Goal: Ask a question

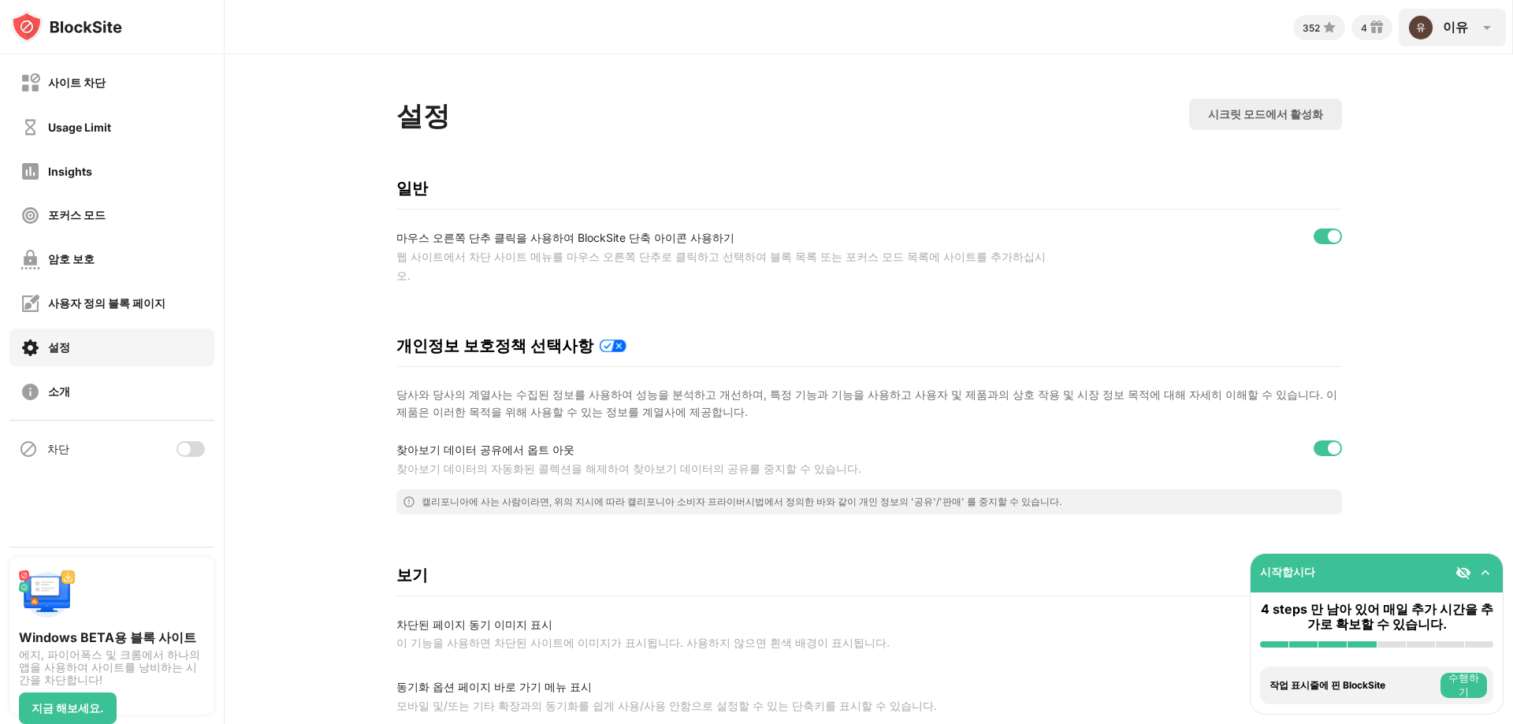
click at [1457, 23] on div "이유" at bounding box center [1455, 27] width 25 height 17
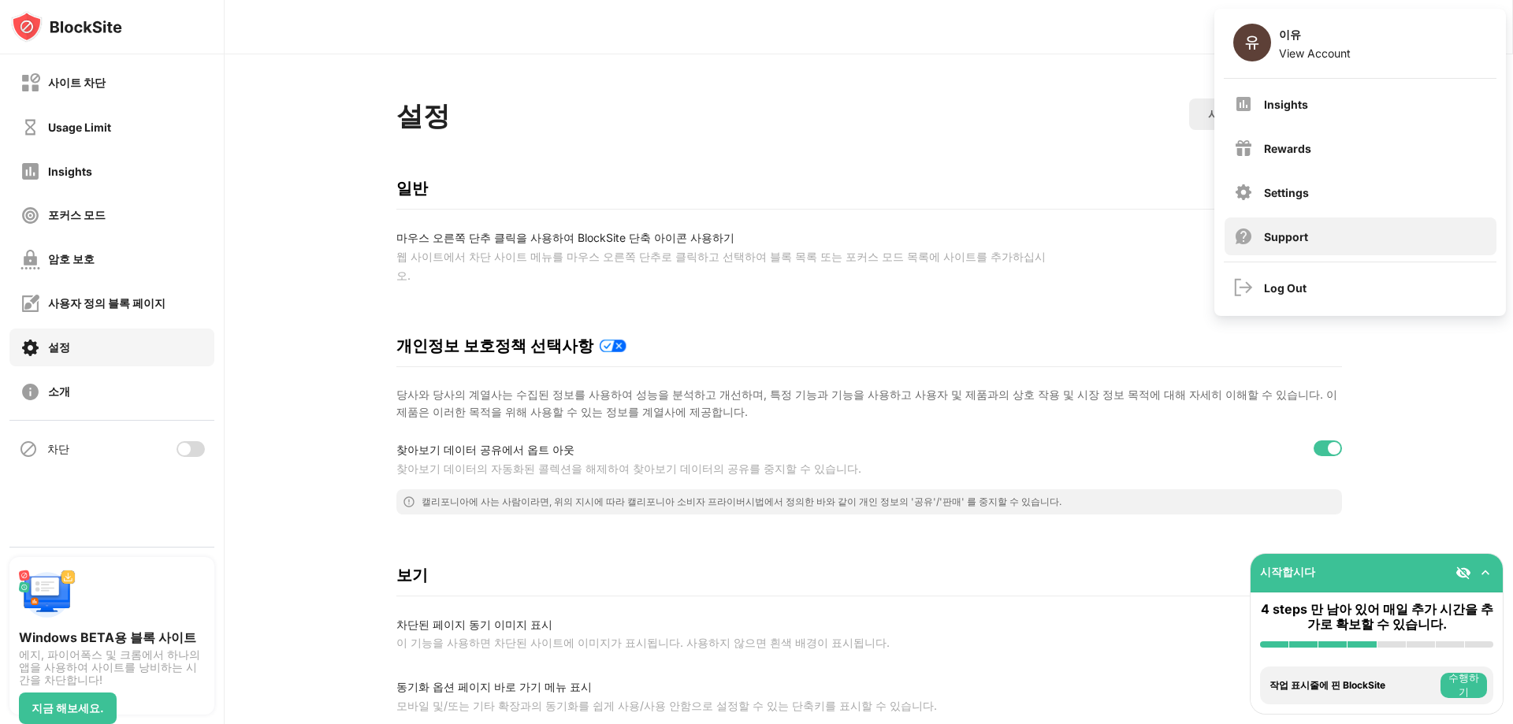
click at [1323, 246] on div "Support" at bounding box center [1361, 237] width 272 height 38
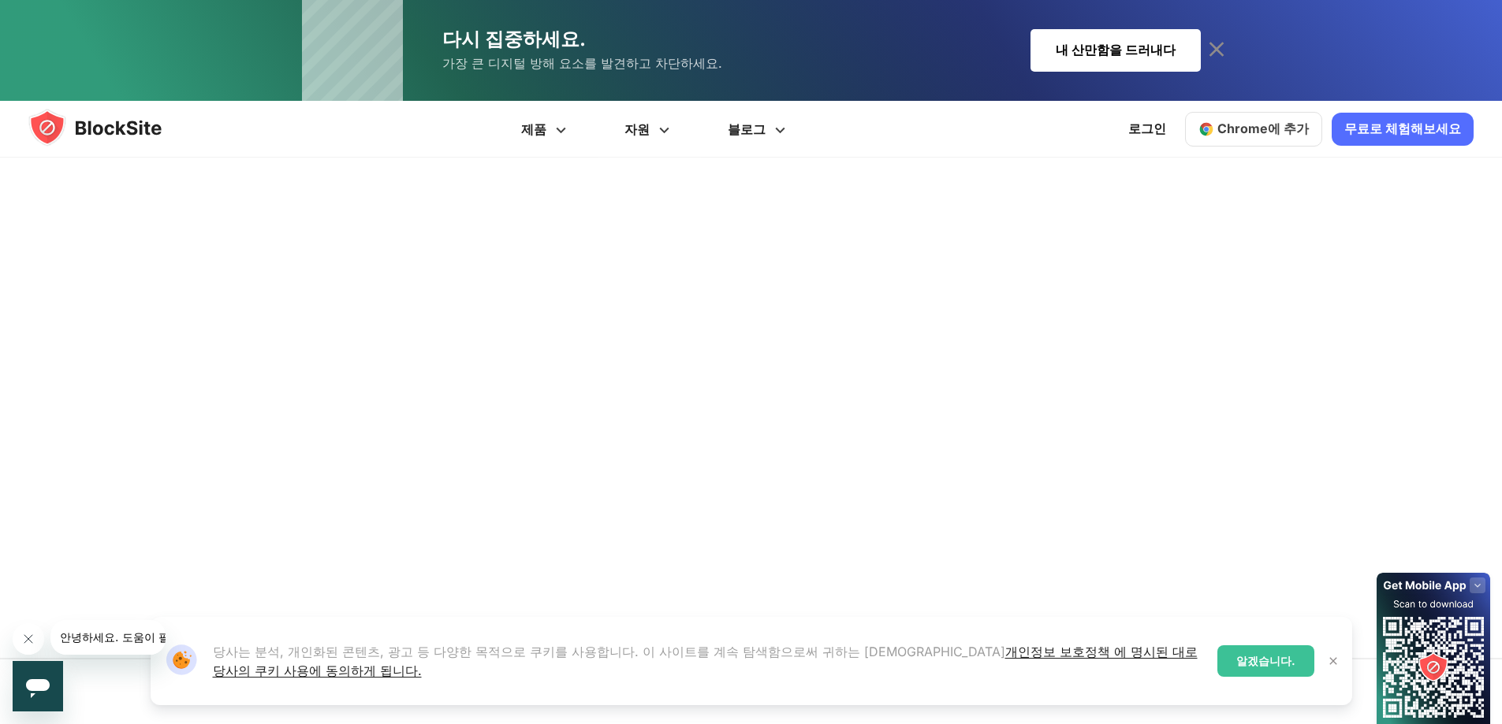
scroll to position [248, 0]
